Goal: Task Accomplishment & Management: Manage account settings

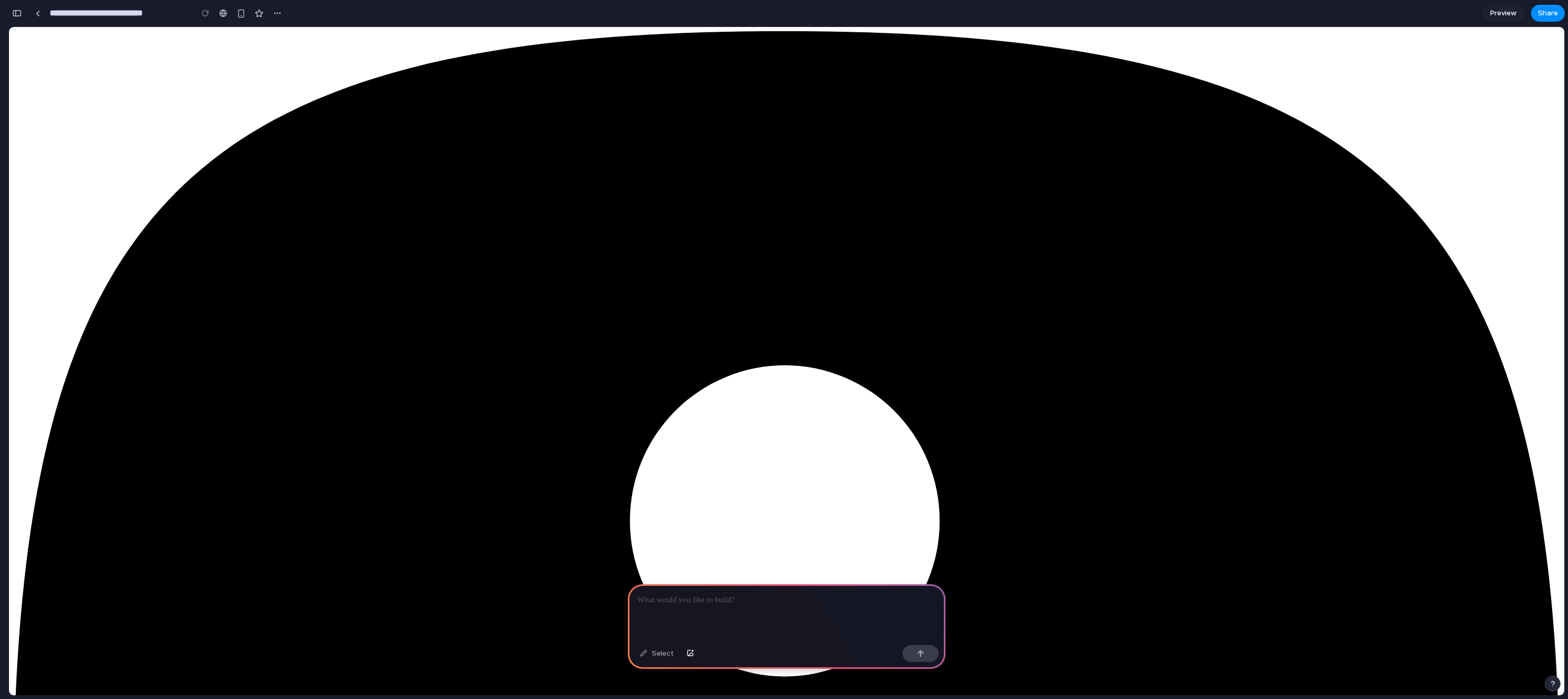
click at [681, 607] on div at bounding box center [787, 613] width 317 height 56
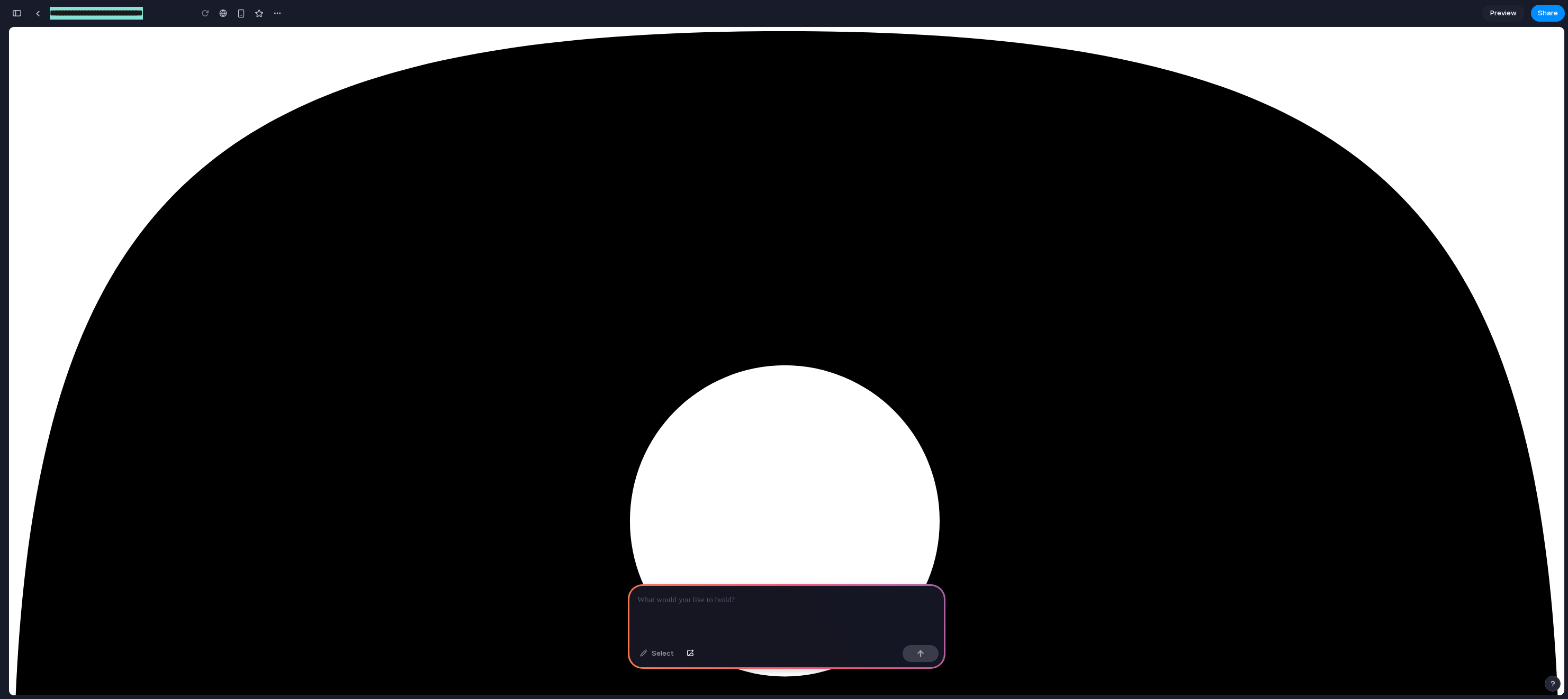
click at [696, 592] on div at bounding box center [787, 613] width 317 height 56
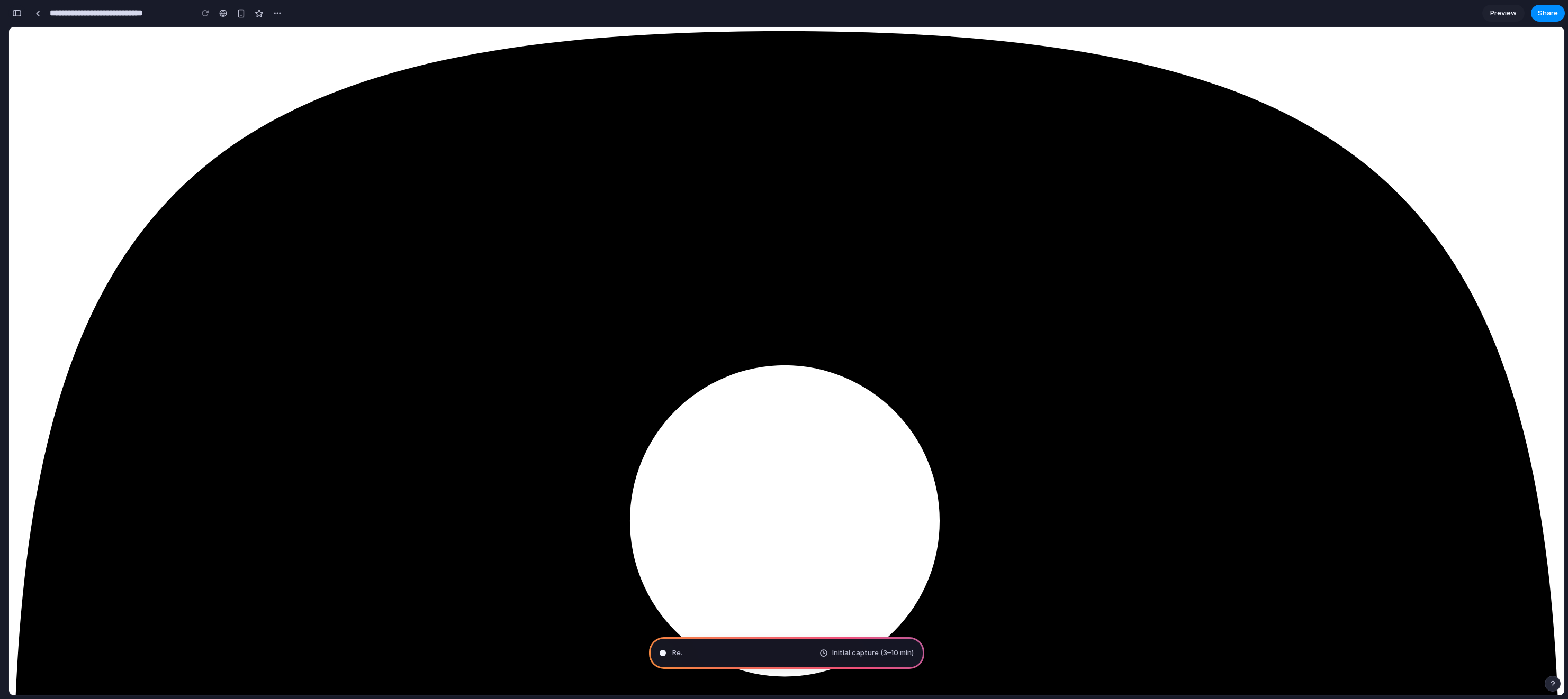
click at [16, 13] on div "button" at bounding box center [17, 13] width 9 height 8
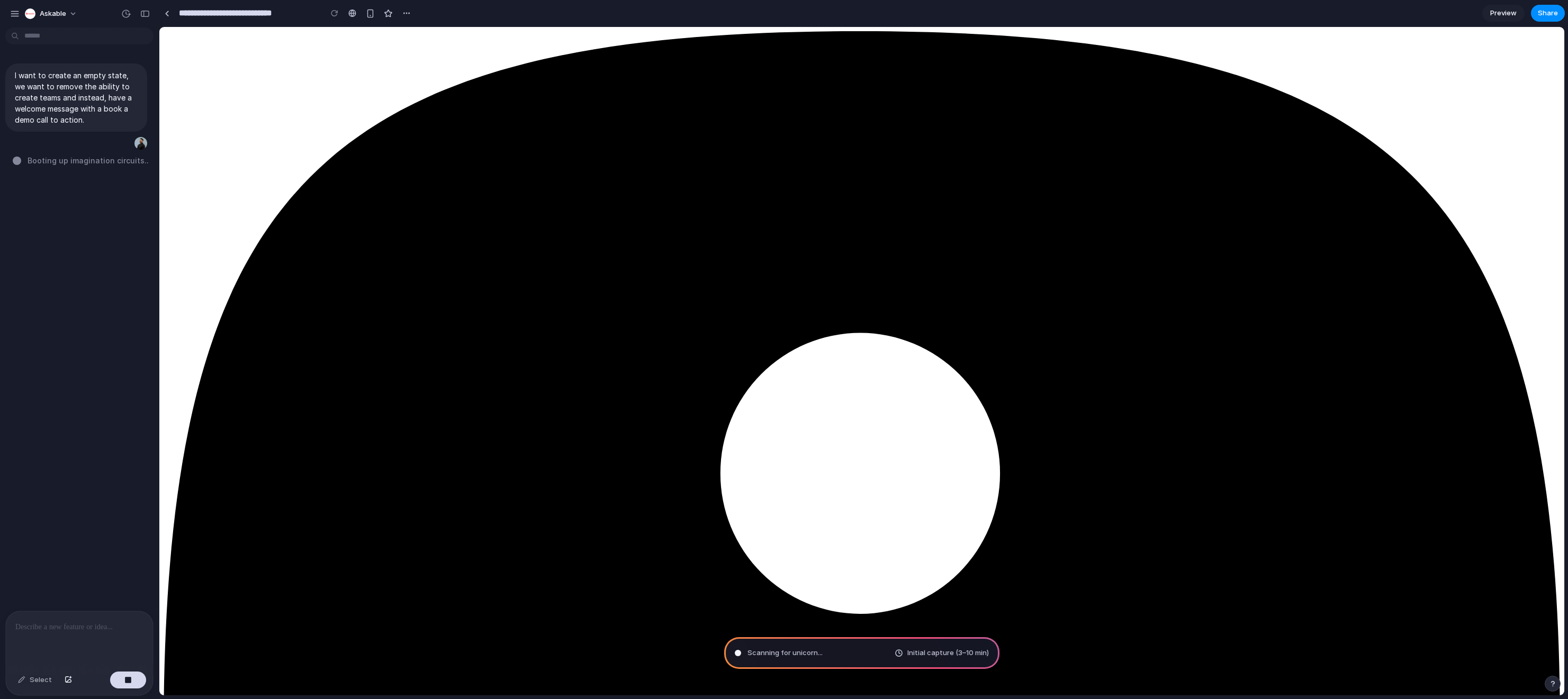
click at [42, 256] on div "I want to create an empty state, we want to remove the ability to create teams …" at bounding box center [76, 321] width 152 height 579
type input "**********"
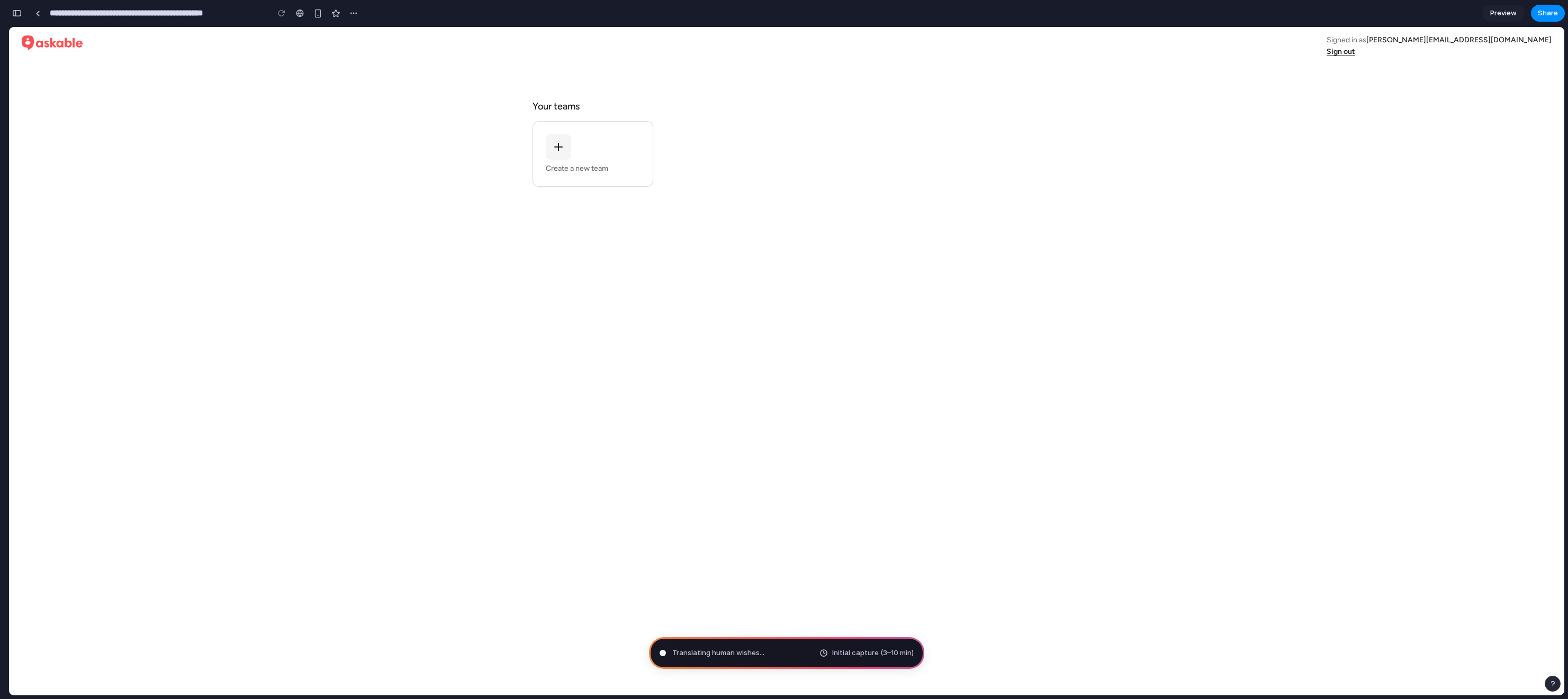
scroll to position [173, 0]
click at [261, 455] on div ", , Signed in as [PERSON_NAME][EMAIL_ADDRESS][DOMAIN_NAME] Sign out Your teams …" at bounding box center [786, 361] width 1546 height 669
click at [17, 12] on div "button" at bounding box center [17, 13] width 9 height 8
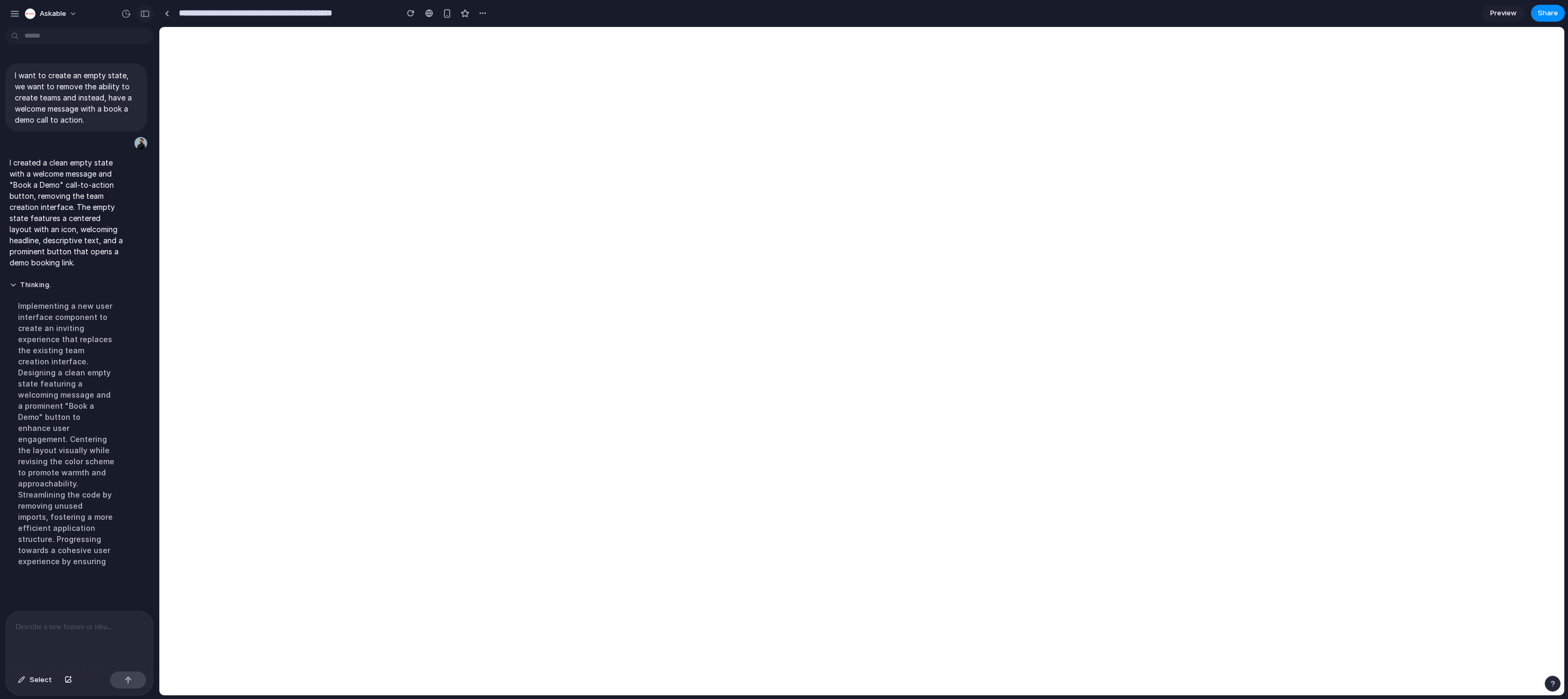
scroll to position [0, 0]
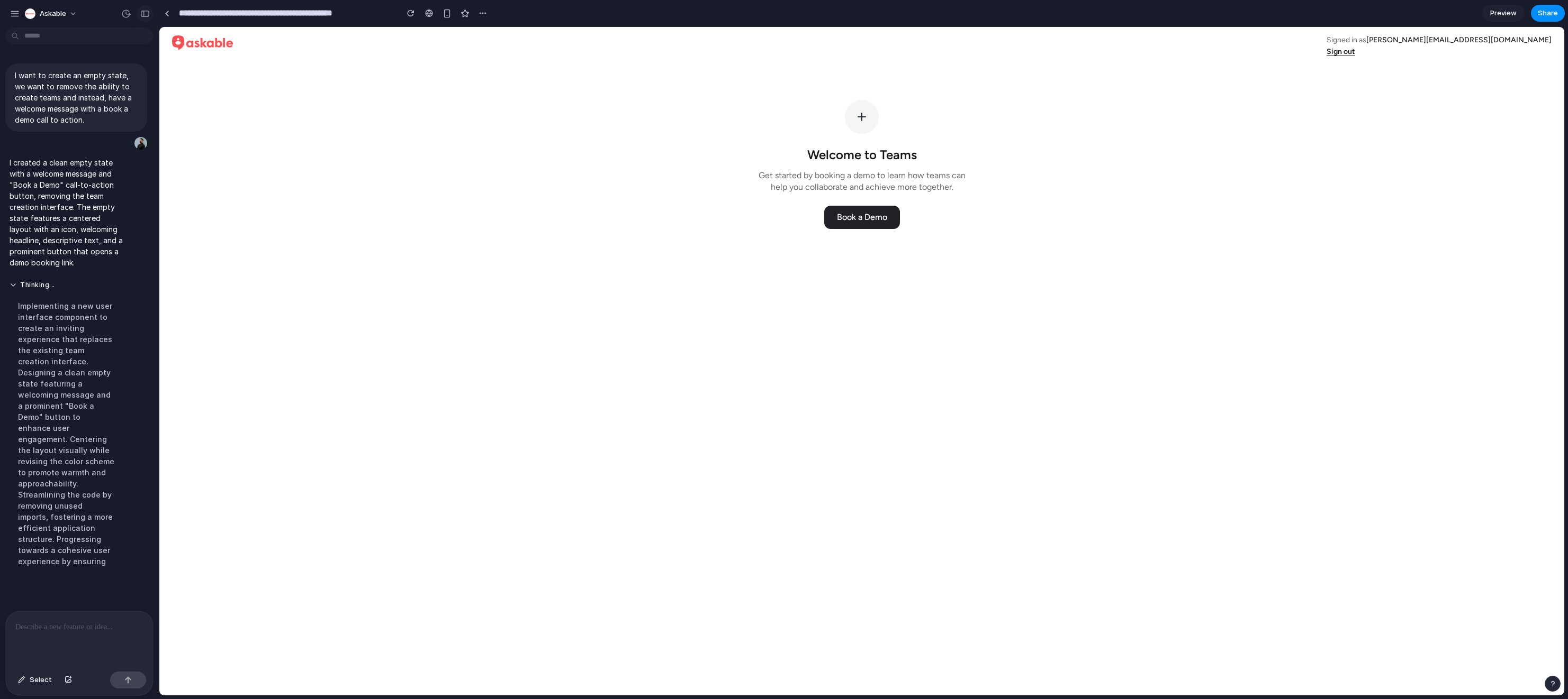
click at [143, 15] on div "button" at bounding box center [145, 14] width 9 height 8
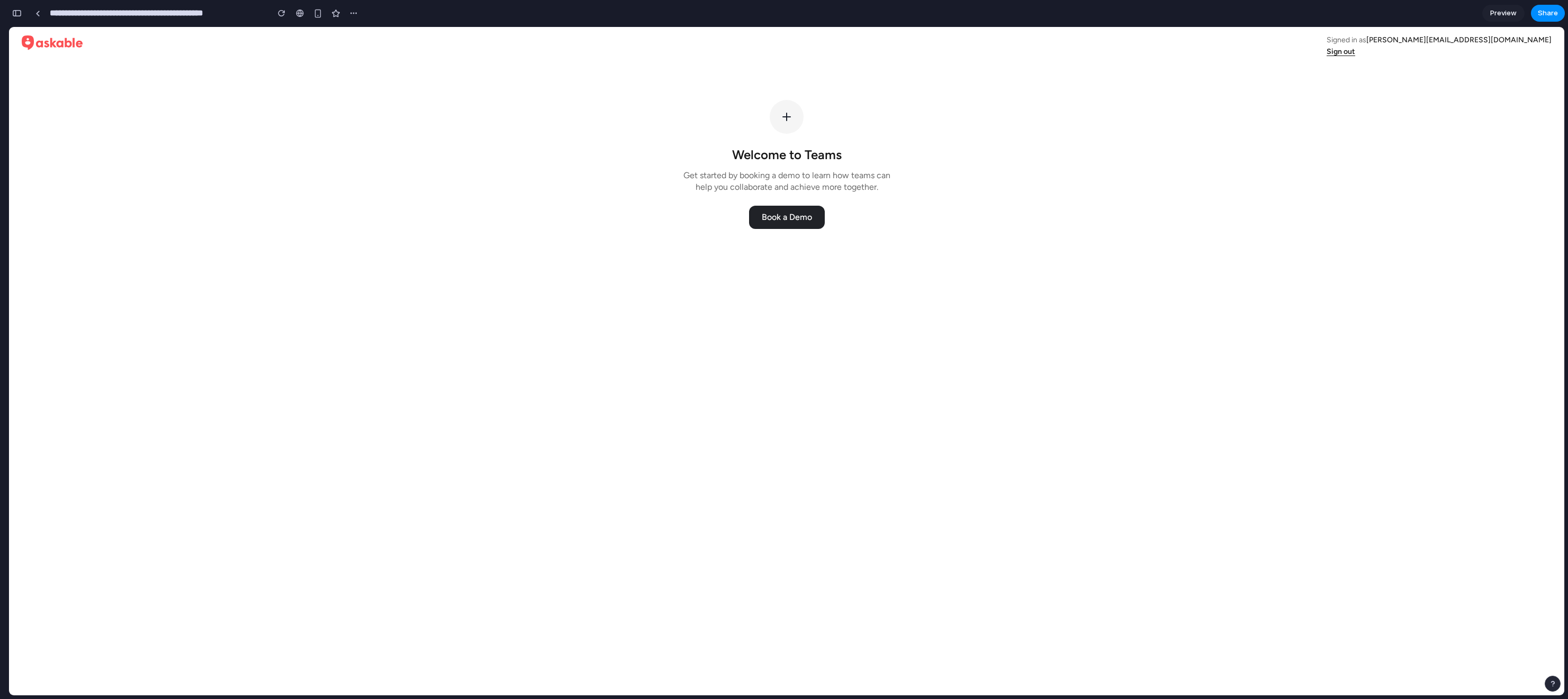
click at [791, 119] on icon at bounding box center [787, 117] width 13 height 13
click at [793, 156] on h2 "Welcome to Teams" at bounding box center [787, 155] width 221 height 17
click at [765, 168] on div "Welcome to Teams Get started by booking a demo to learn how teams can help you …" at bounding box center [787, 170] width 221 height 47
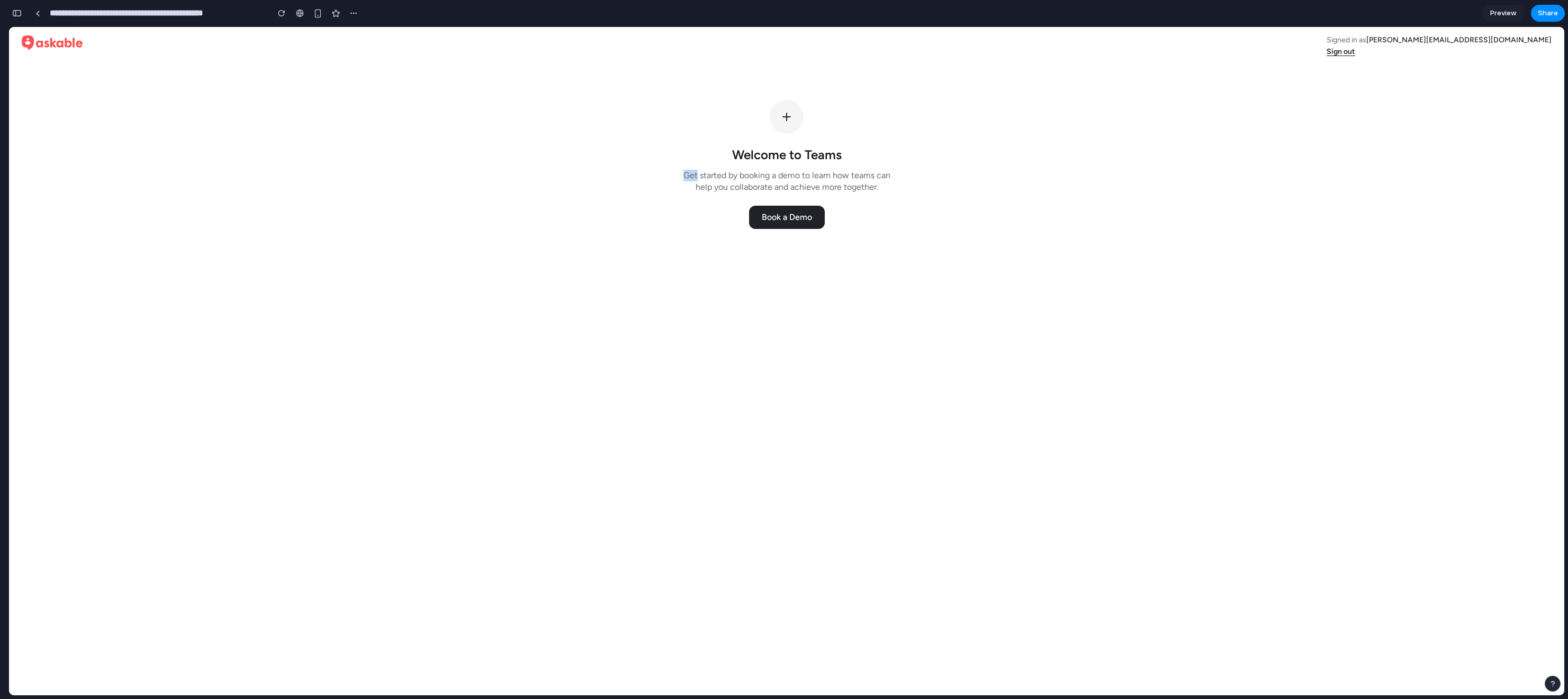
click at [765, 168] on div "Welcome to Teams Get started by booking a demo to learn how teams can help you …" at bounding box center [787, 170] width 221 height 47
click at [840, 187] on p "Get started by booking a demo to learn how teams can help you collaborate and a…" at bounding box center [787, 181] width 221 height 23
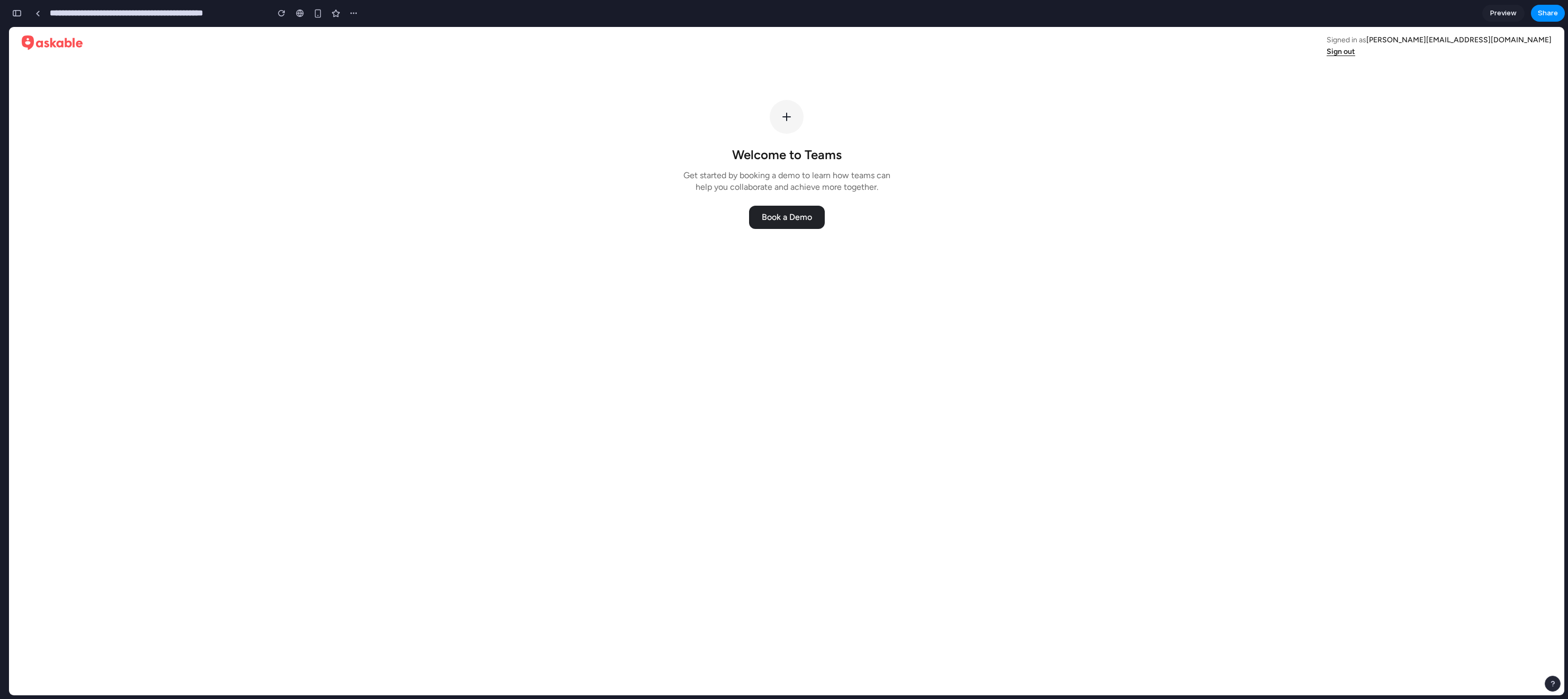
click at [794, 283] on div ", , Signed in as [PERSON_NAME][EMAIL_ADDRESS][DOMAIN_NAME] Sign out Welcome to …" at bounding box center [786, 361] width 1546 height 669
click at [17, 13] on div "button" at bounding box center [17, 13] width 9 height 8
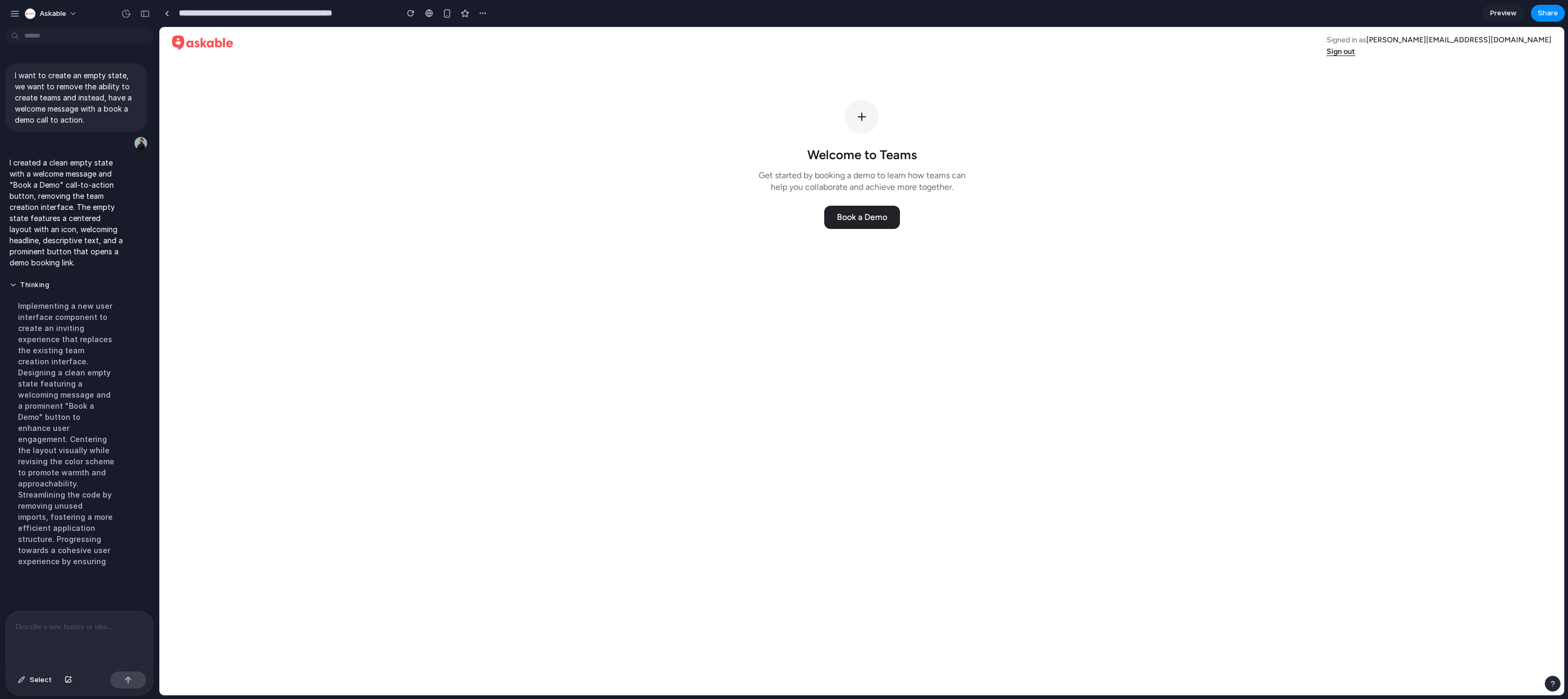
click at [31, 645] on div at bounding box center [79, 640] width 147 height 56
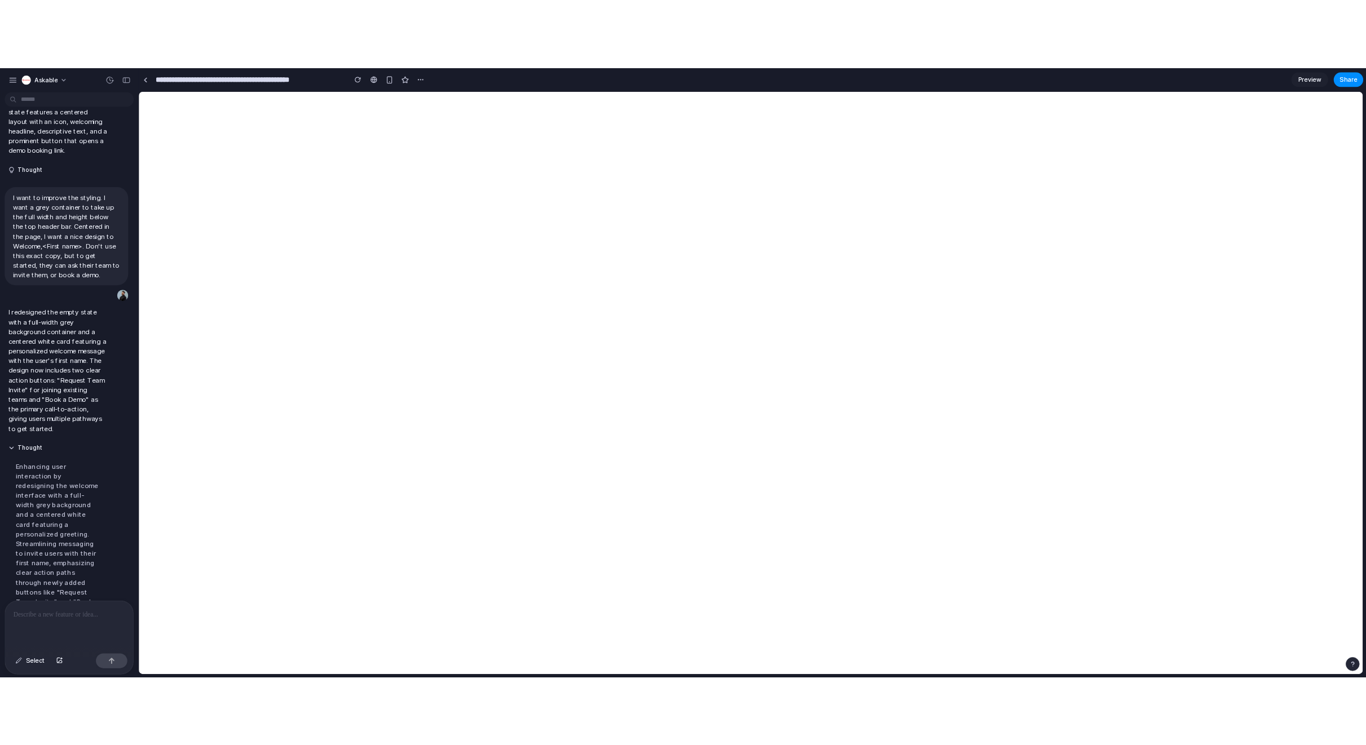
scroll to position [347, 0]
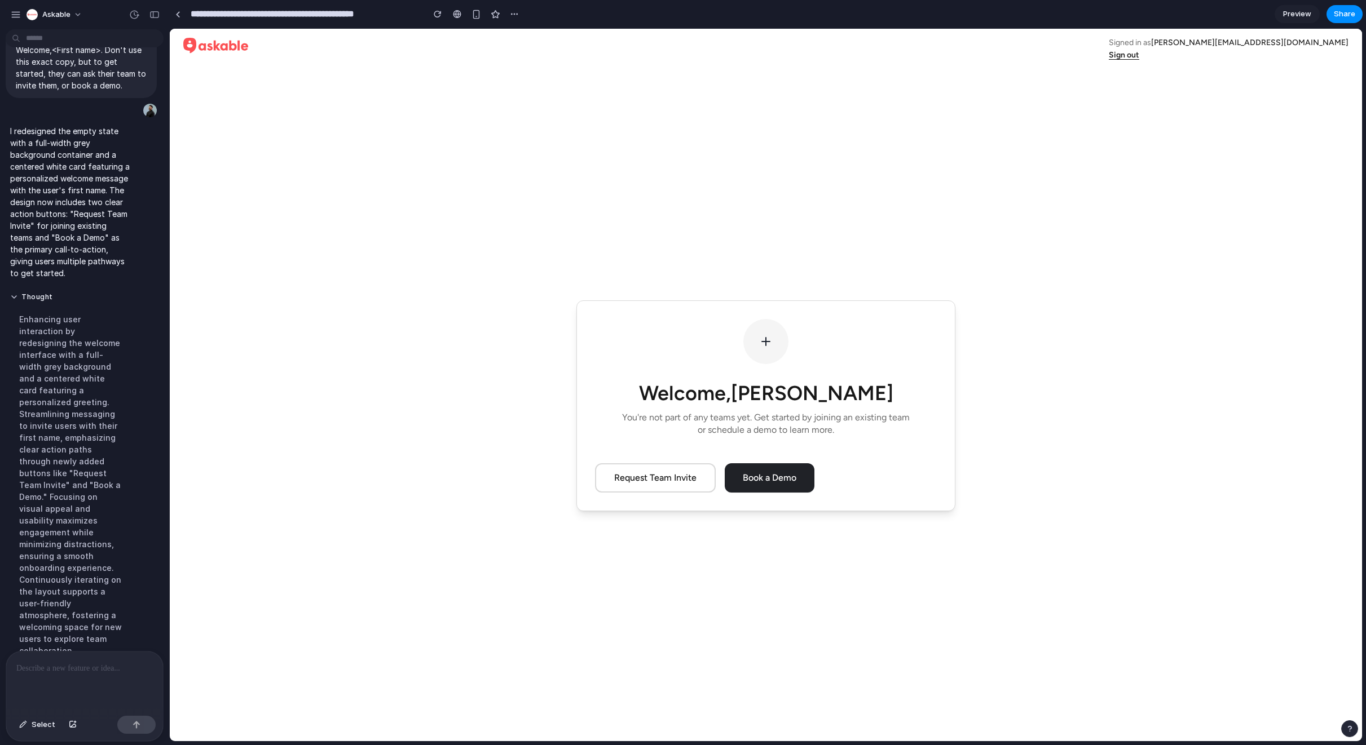
click at [1150, 497] on div "Welcome, [PERSON_NAME] You're not part of any teams yet. Get started by joining…" at bounding box center [766, 405] width 1192 height 671
click at [1189, 505] on div "Welcome, [PERSON_NAME] You're not part of any teams yet. Get started by joining…" at bounding box center [766, 405] width 1192 height 671
